Goal: Transaction & Acquisition: Obtain resource

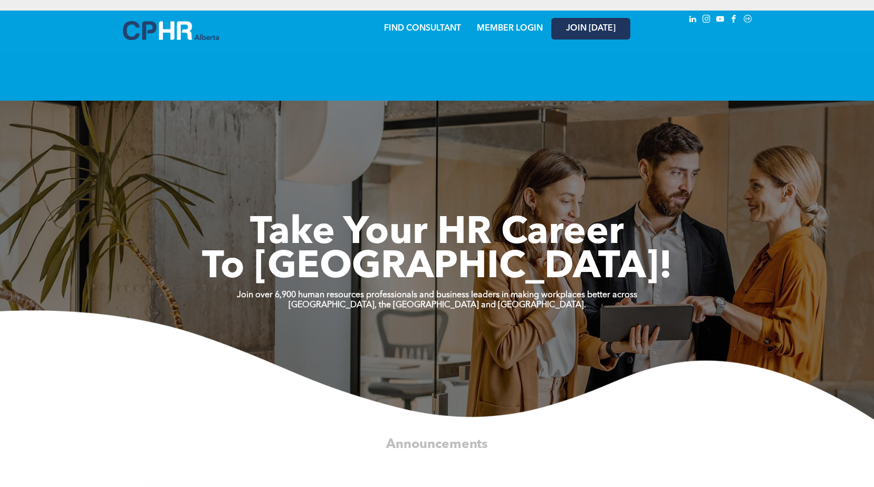
click at [587, 31] on span "JOIN [DATE]" at bounding box center [591, 29] width 50 height 10
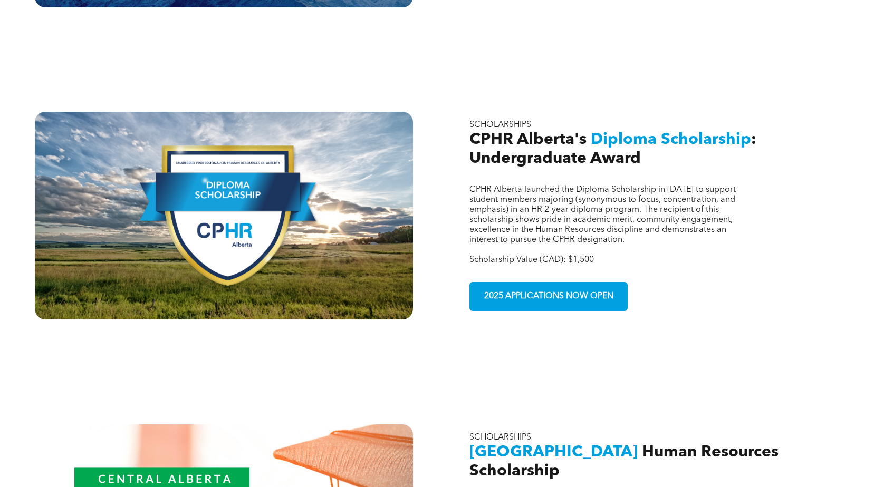
scroll to position [633, 0]
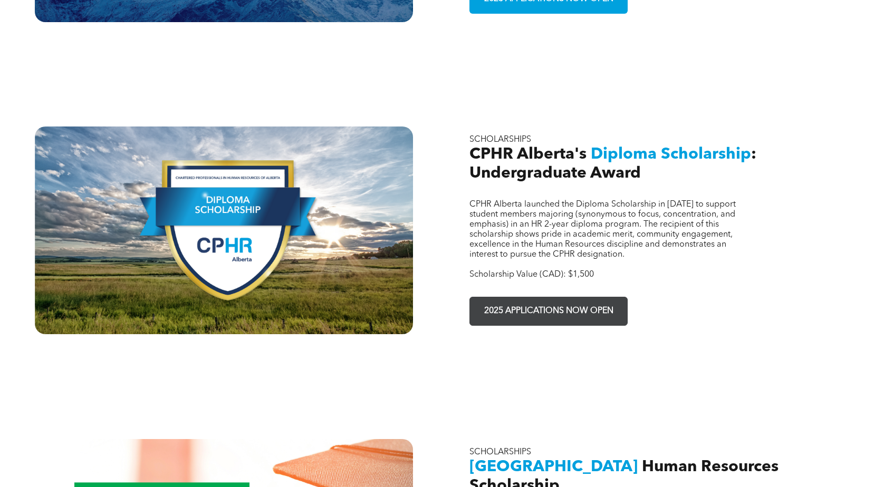
click at [566, 301] on span "2025 APPLICATIONS NOW OPEN" at bounding box center [548, 311] width 137 height 21
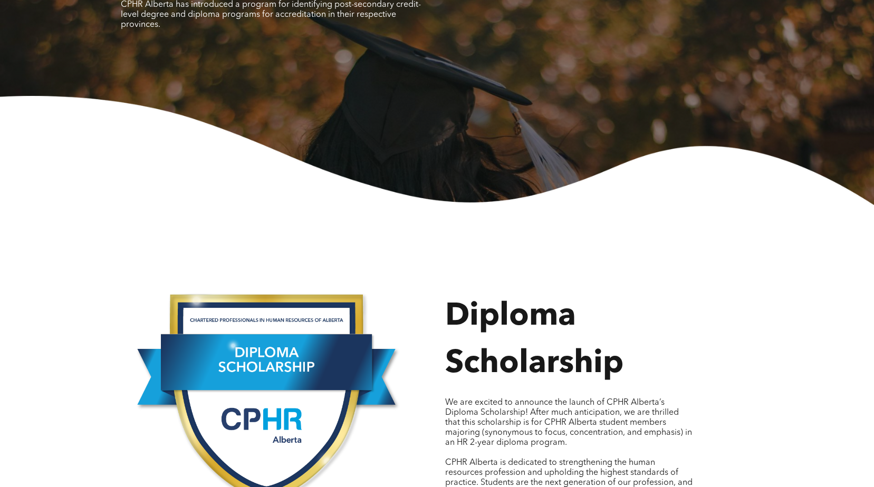
scroll to position [105, 0]
